Goal: Find specific page/section: Find specific page/section

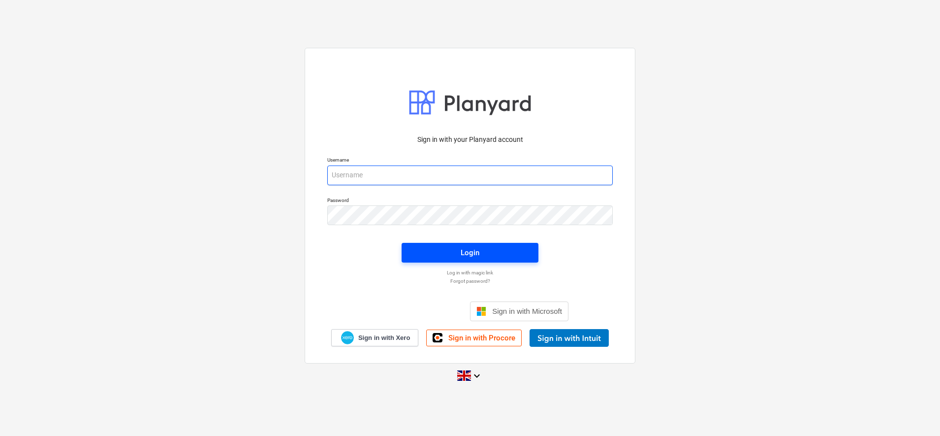
type input "[PERSON_NAME][EMAIL_ADDRESS][DOMAIN_NAME]"
click at [499, 250] on span "Login" at bounding box center [470, 252] width 113 height 13
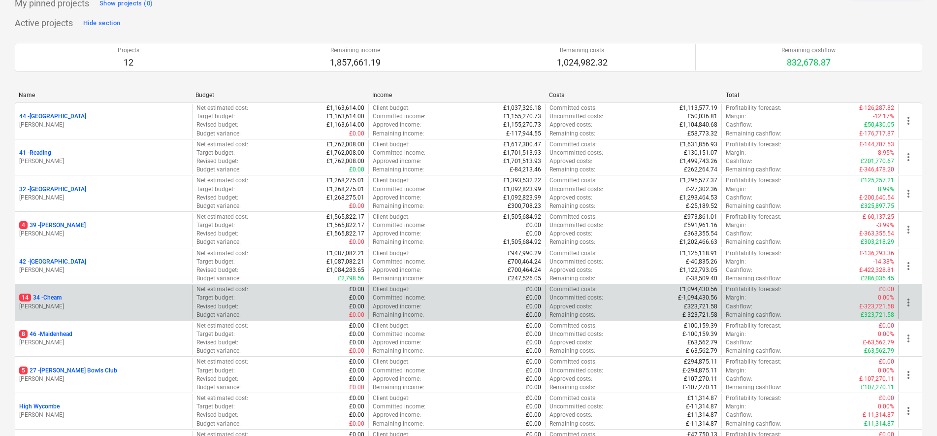
scroll to position [123, 0]
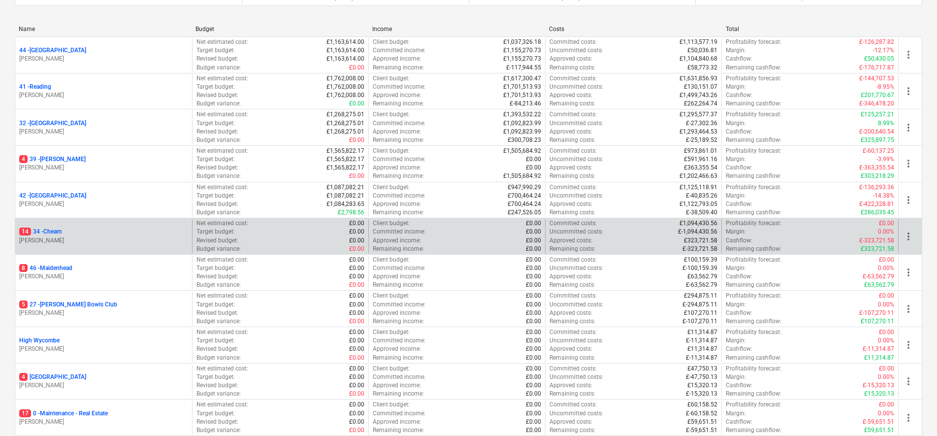
click at [54, 231] on p "14 34 - Cheam" at bounding box center [40, 231] width 42 height 8
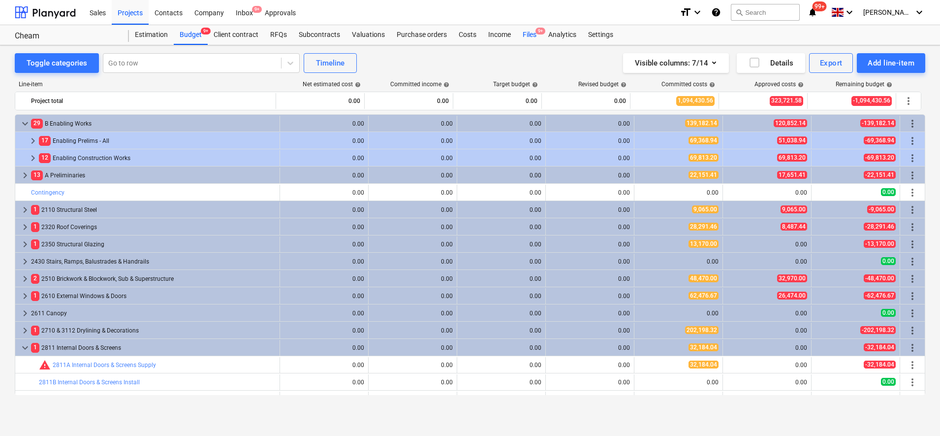
click at [534, 33] on div "Files 9+" at bounding box center [530, 35] width 26 height 20
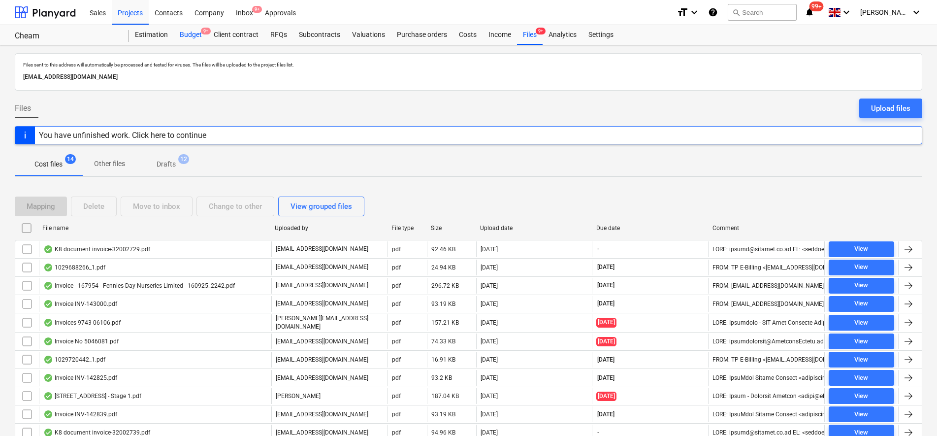
click at [194, 36] on div "Budget 9+" at bounding box center [191, 35] width 34 height 20
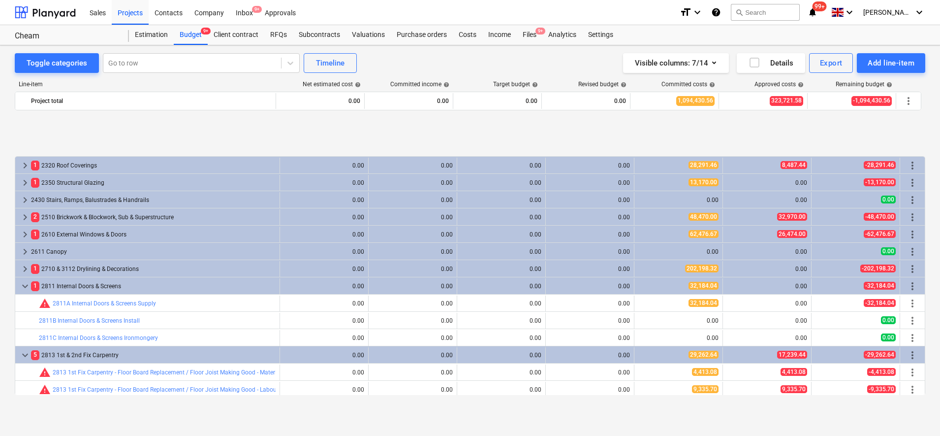
scroll to position [123, 0]
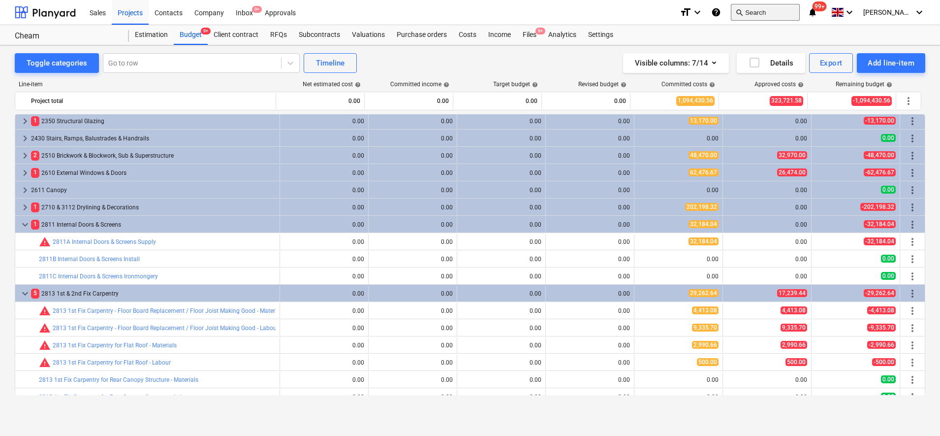
click at [774, 10] on button "search Search" at bounding box center [765, 12] width 69 height 17
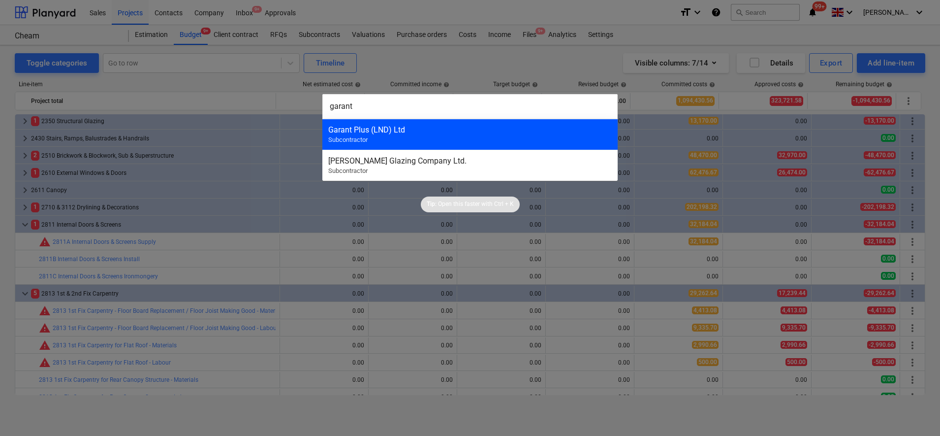
type input "garant"
click at [526, 132] on div "Garant Plus (LND) Ltd" at bounding box center [470, 129] width 284 height 9
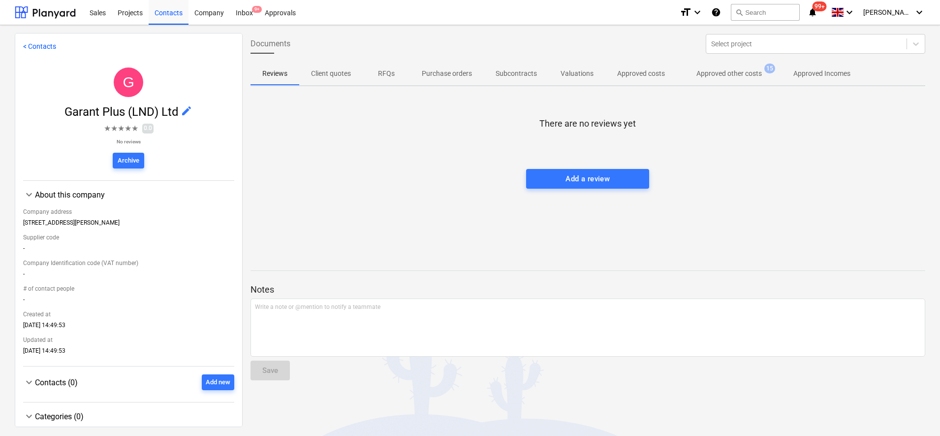
click at [727, 69] on p "Approved other costs" at bounding box center [729, 73] width 65 height 10
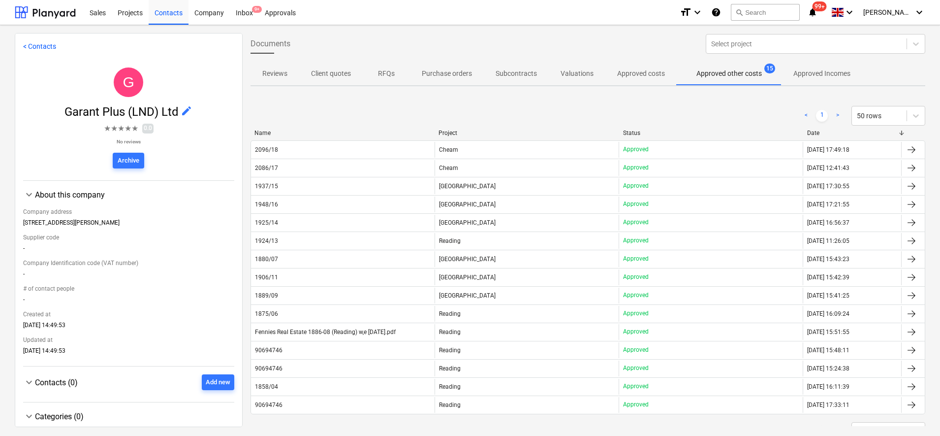
click at [470, 133] on div "Project" at bounding box center [527, 132] width 177 height 7
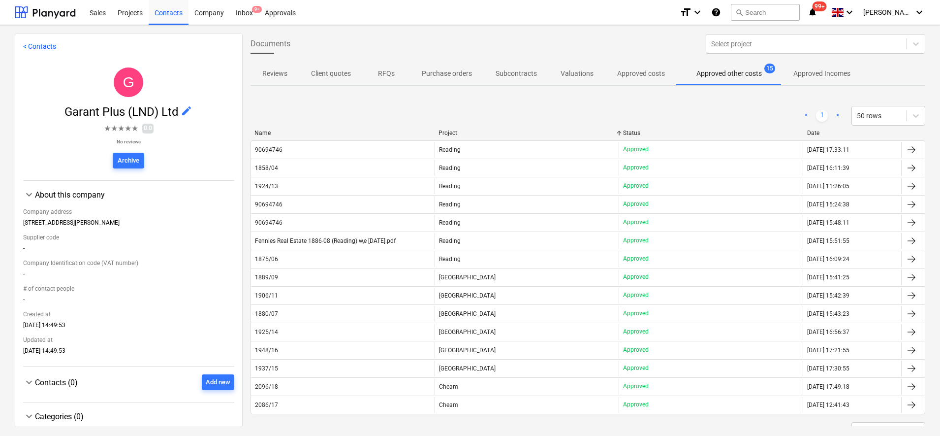
click at [523, 125] on div "< 1 > 50 rows" at bounding box center [589, 116] width 676 height 20
click at [518, 132] on div "Project" at bounding box center [527, 132] width 177 height 7
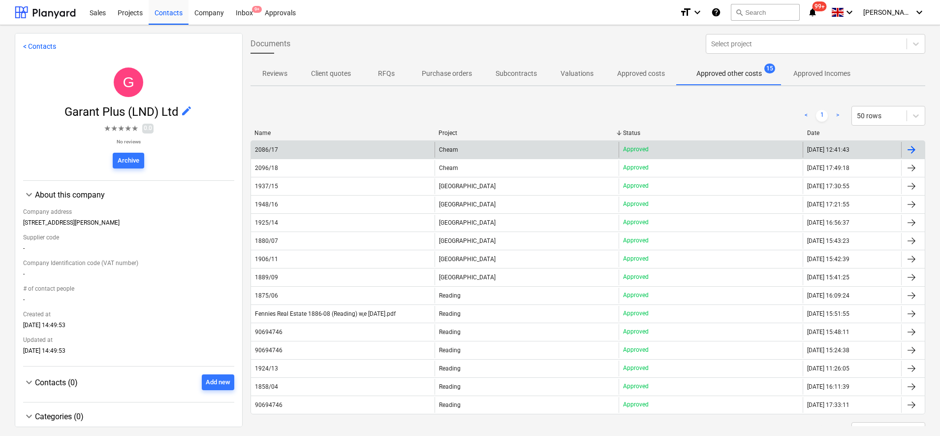
click at [667, 148] on div "Approved" at bounding box center [711, 150] width 184 height 16
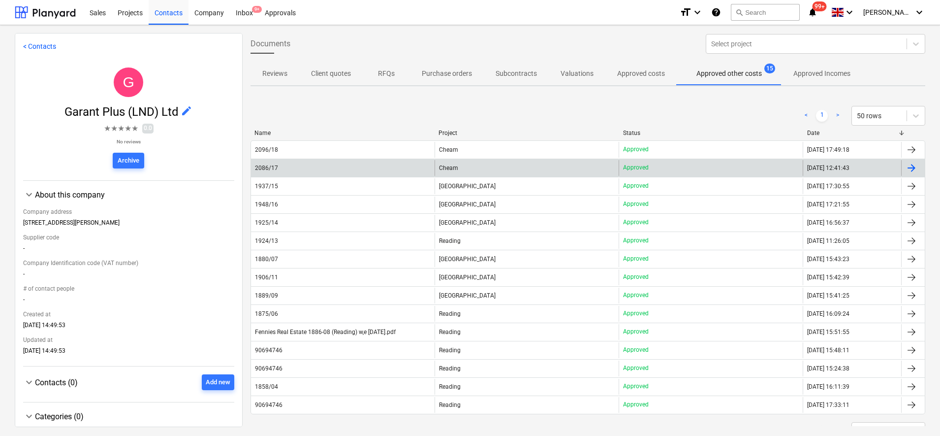
click at [554, 164] on div "Cheam" at bounding box center [527, 168] width 184 height 16
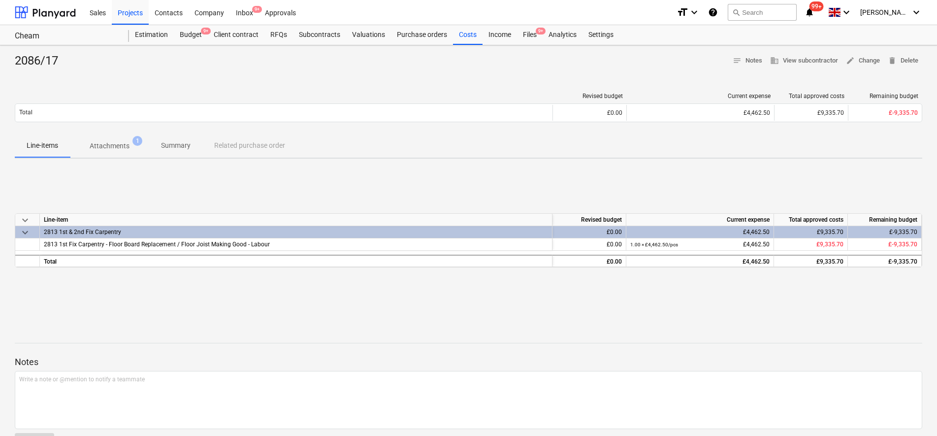
click at [121, 147] on p "Attachments" at bounding box center [110, 146] width 40 height 10
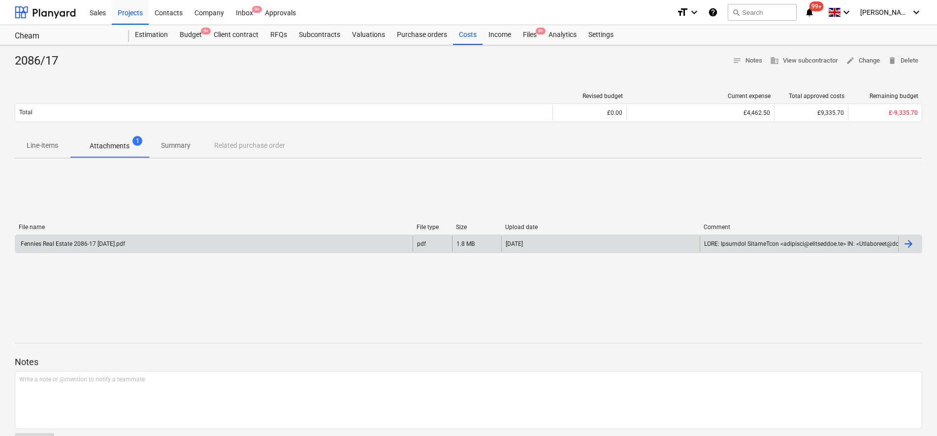
click at [560, 241] on div "[DATE]" at bounding box center [600, 244] width 198 height 16
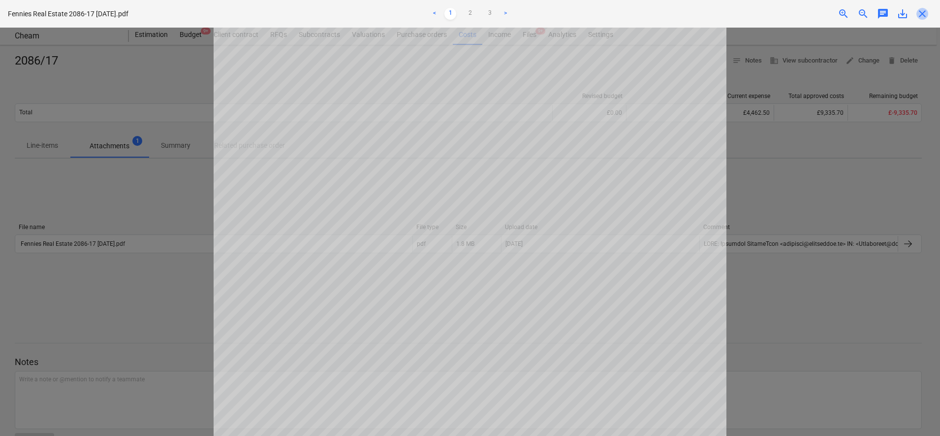
click at [925, 15] on span "close" at bounding box center [923, 14] width 12 height 12
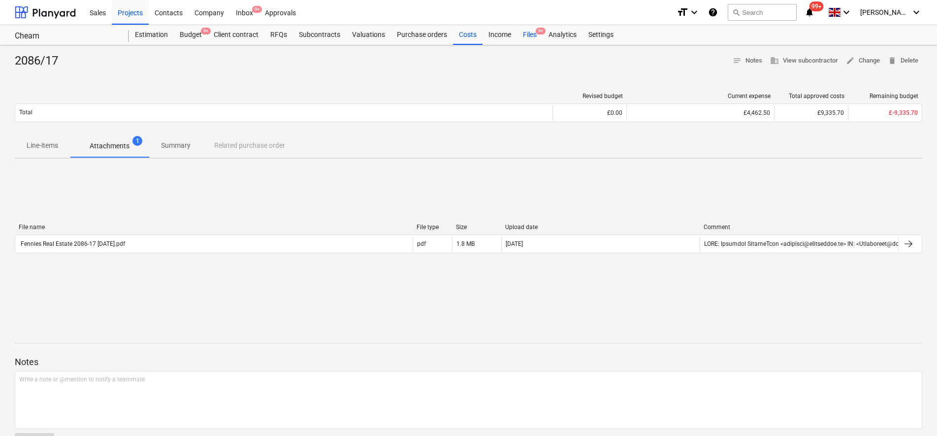
click at [527, 32] on div "Files 9+" at bounding box center [530, 35] width 26 height 20
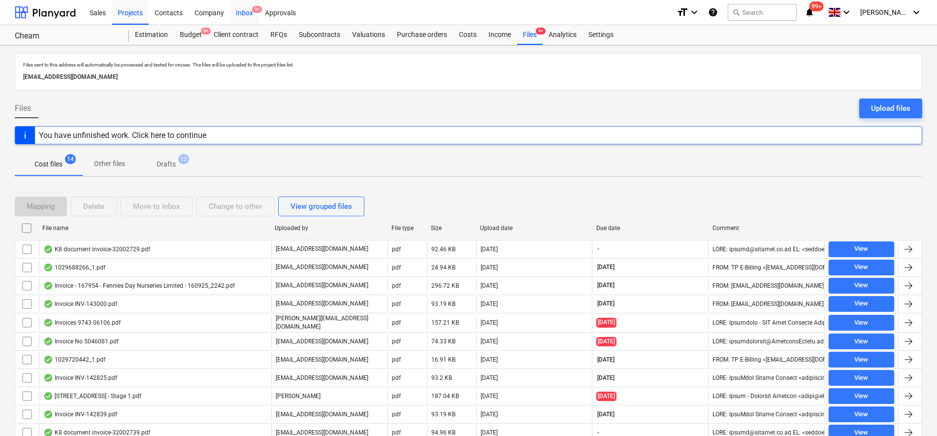
click at [254, 12] on span "9+" at bounding box center [257, 9] width 10 height 7
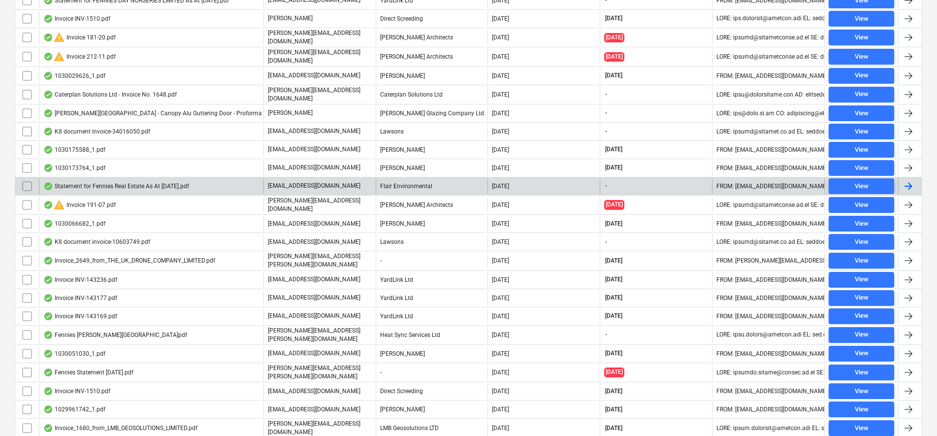
scroll to position [369, 0]
